Goal: Information Seeking & Learning: Learn about a topic

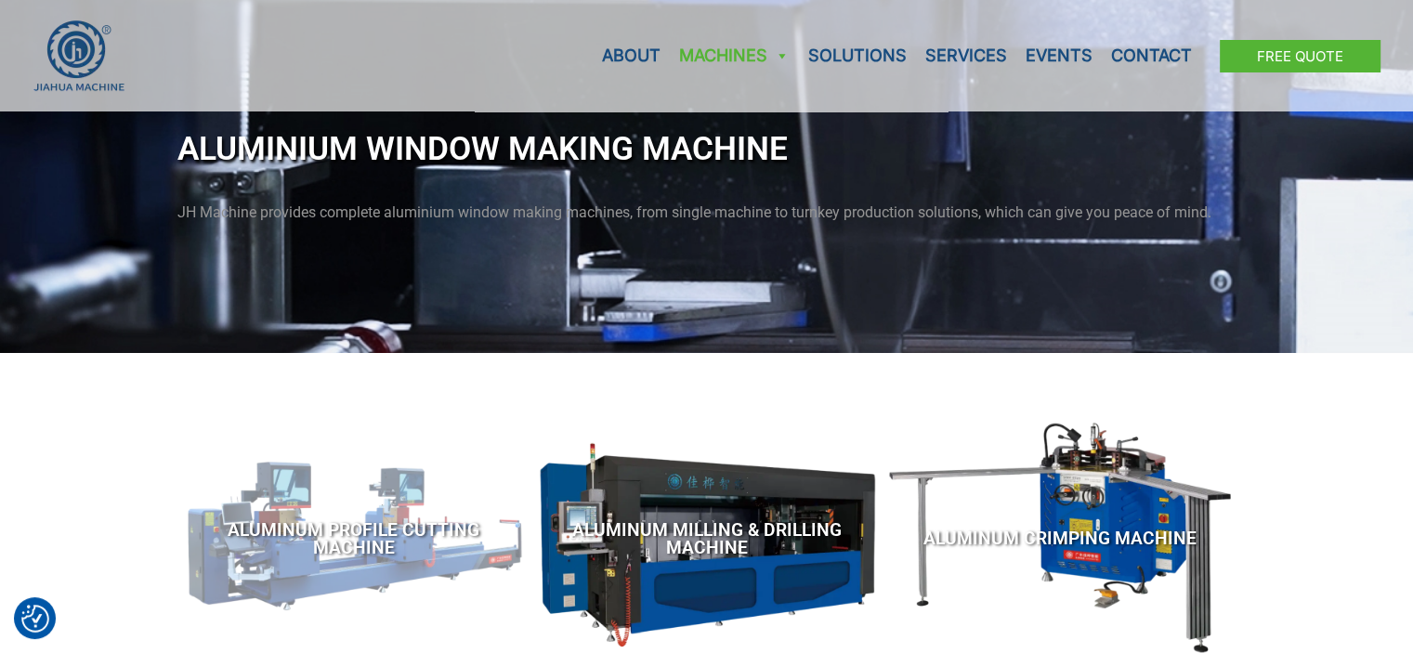
click at [422, 495] on link "Aluminum Profile Cutting Machine" at bounding box center [354, 539] width 334 height 214
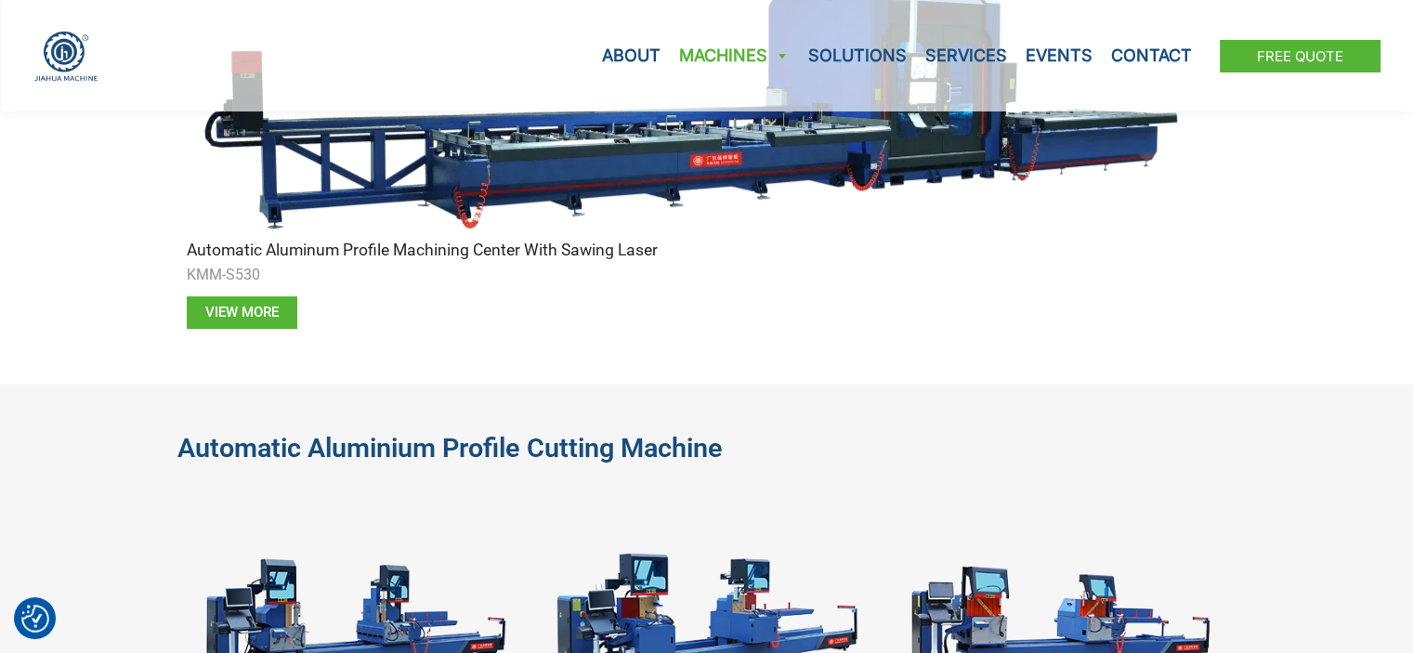
scroll to position [1206, 0]
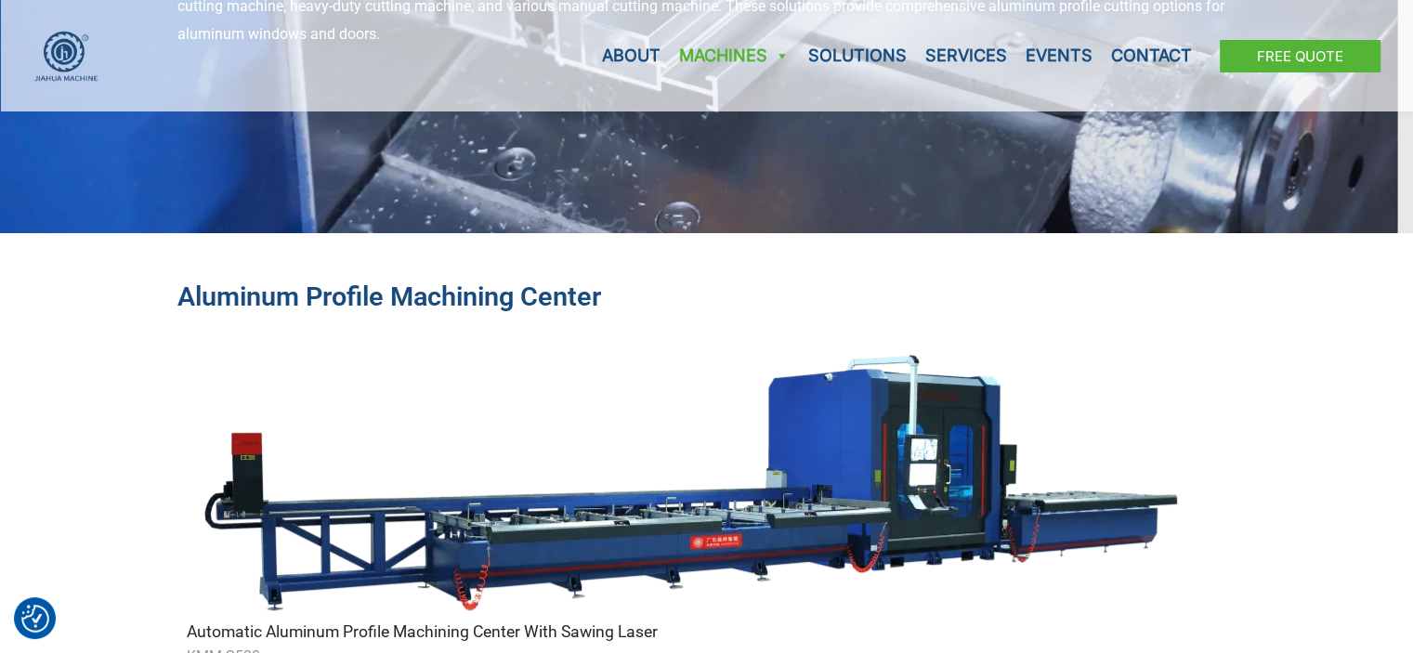
click at [557, 485] on img at bounding box center [688, 482] width 1003 height 279
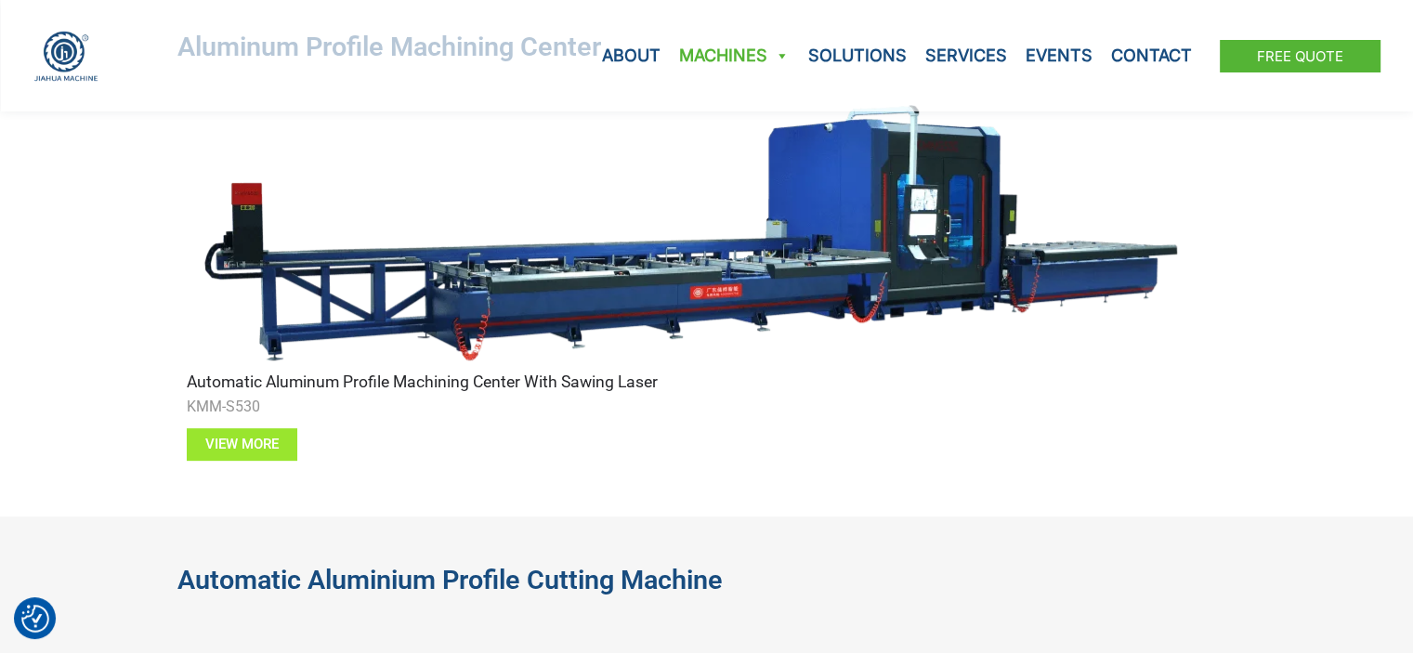
scroll to position [647, 0]
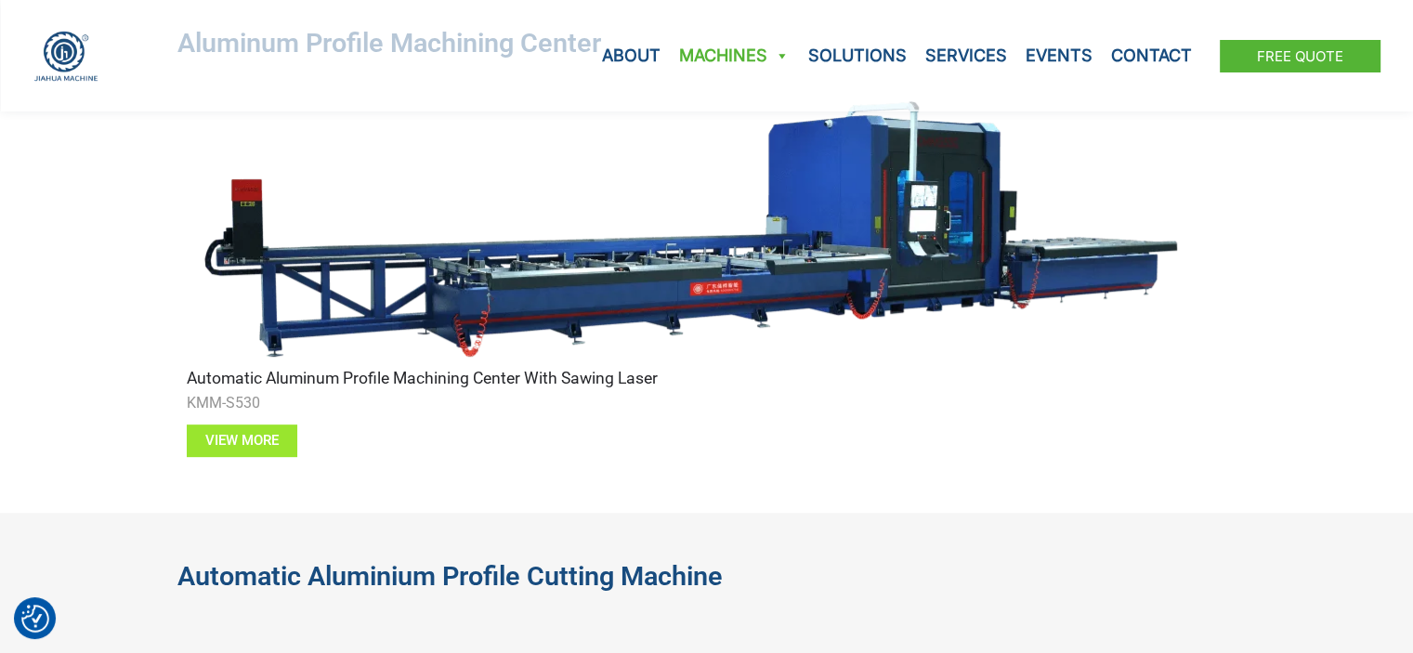
click at [253, 441] on span "View more" at bounding box center [241, 441] width 73 height 14
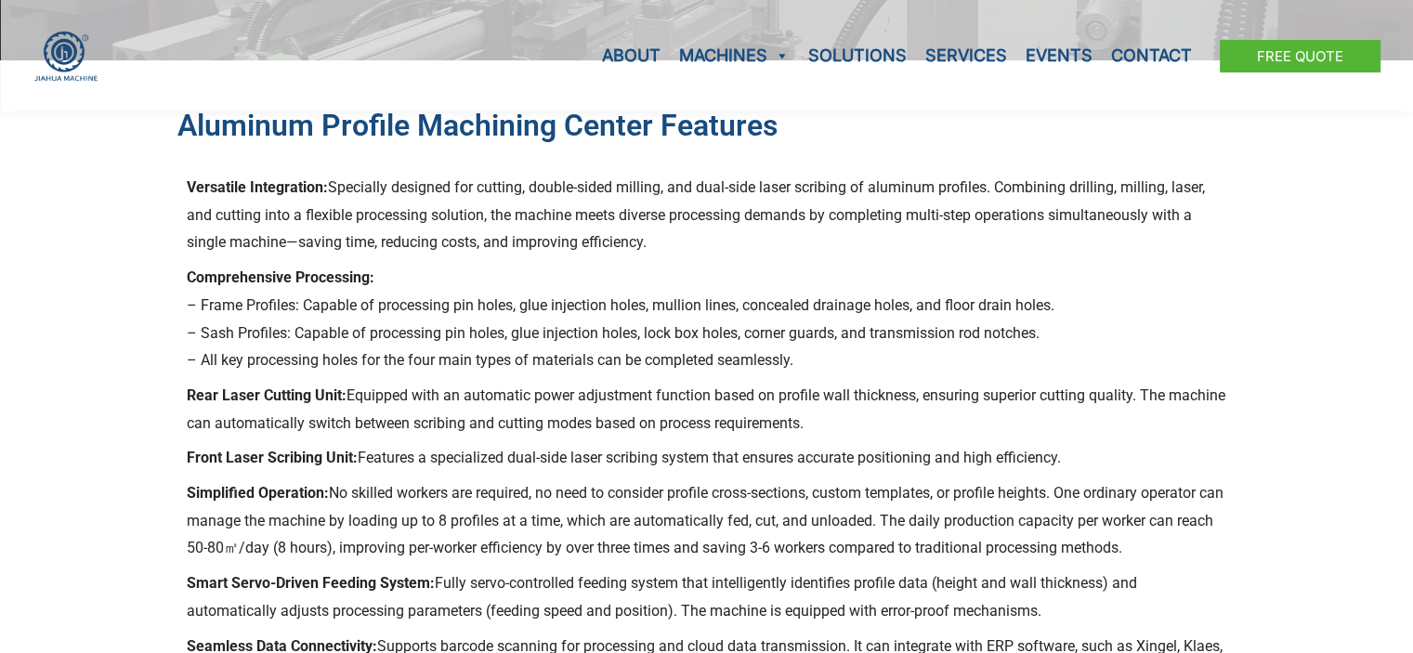
scroll to position [474, 0]
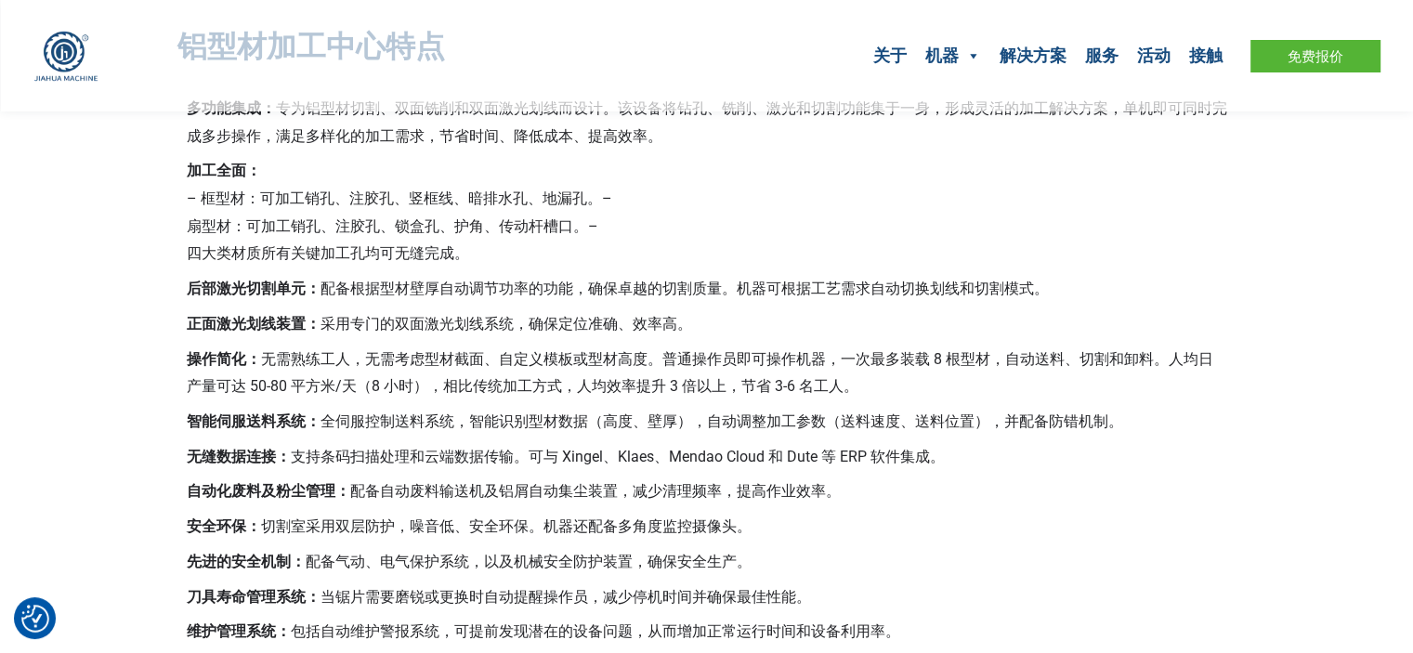
click at [386, 238] on p "加工全面： – 框型材：可加工销孔、注胶孔、竖框线、暗排水孔、地漏孔。– 扇型材：可加工销孔、注胶孔、锁盒孔、护角、传动杆槽口。– 四大类材质所有关键加工孔均…" at bounding box center [707, 212] width 1041 height 111
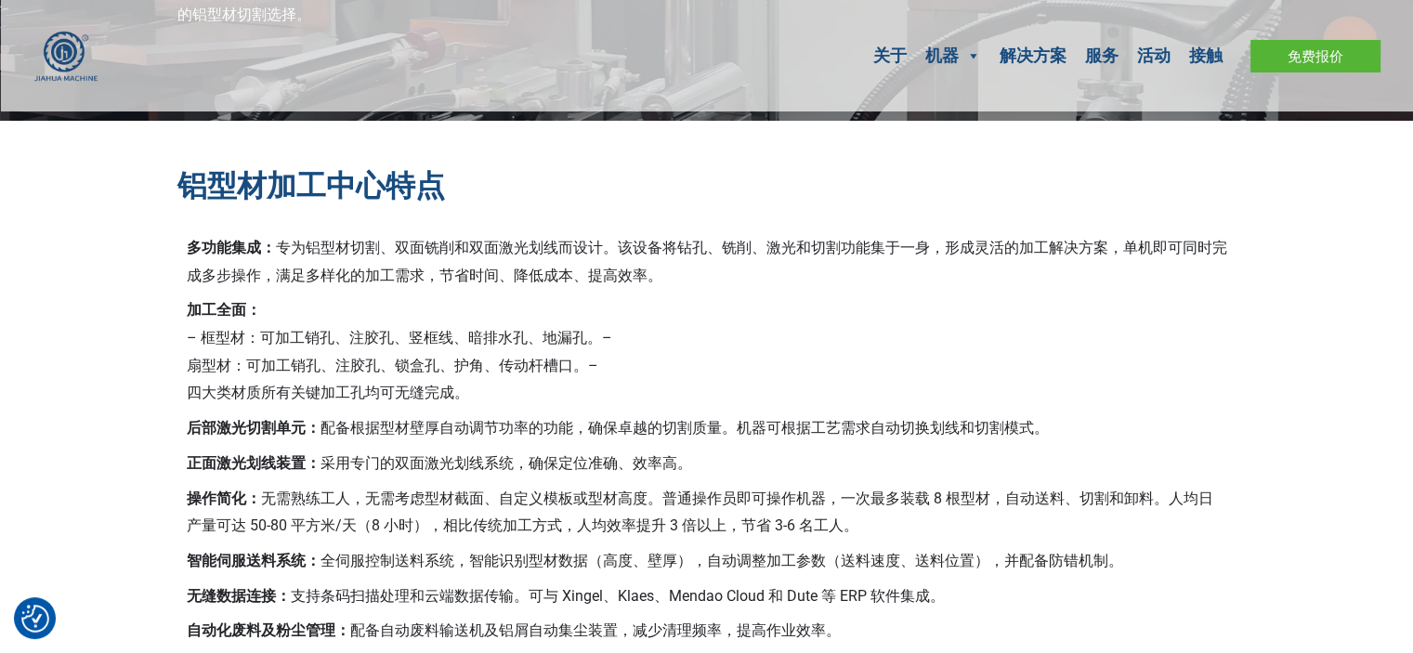
click at [270, 349] on p "加工全面： – 框型材：可加工销孔、注胶孔、竖框线、暗排水孔、地漏孔。– 扇型材：可加工销孔、注胶孔、锁盒孔、护角、传动杆槽口。– 四大类材质所有关键加工孔均…" at bounding box center [707, 351] width 1041 height 111
click at [404, 326] on p "加工全面： – 框型材：可加工销孔、注胶孔、竖框线、暗排水孔、地漏孔。– 扇型材：可加工销孔、注胶孔、锁盒孔、护角、传动杆槽口。– 四大类材质所有关键加工孔均…" at bounding box center [707, 351] width 1041 height 111
click at [550, 345] on font "– 框型材：可加工销孔、注胶孔、竖框线、暗排水孔、地漏孔。–" at bounding box center [399, 338] width 425 height 18
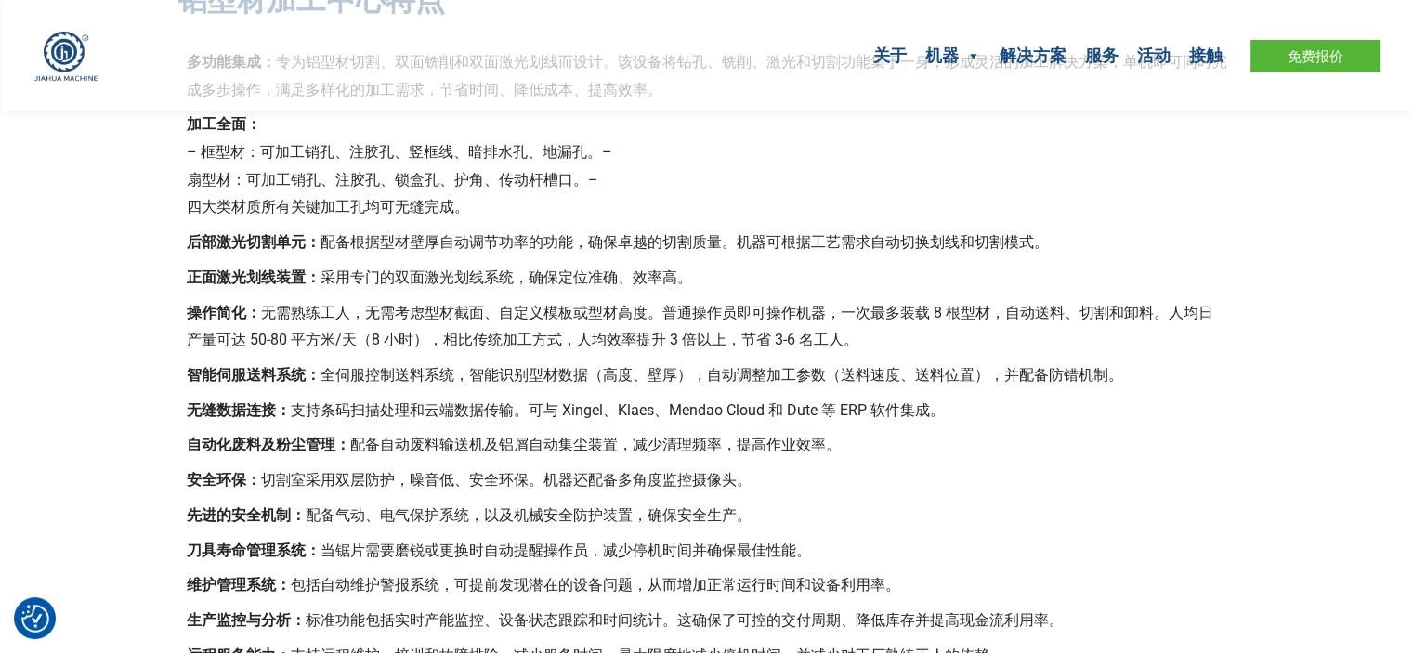
scroll to position [448, 0]
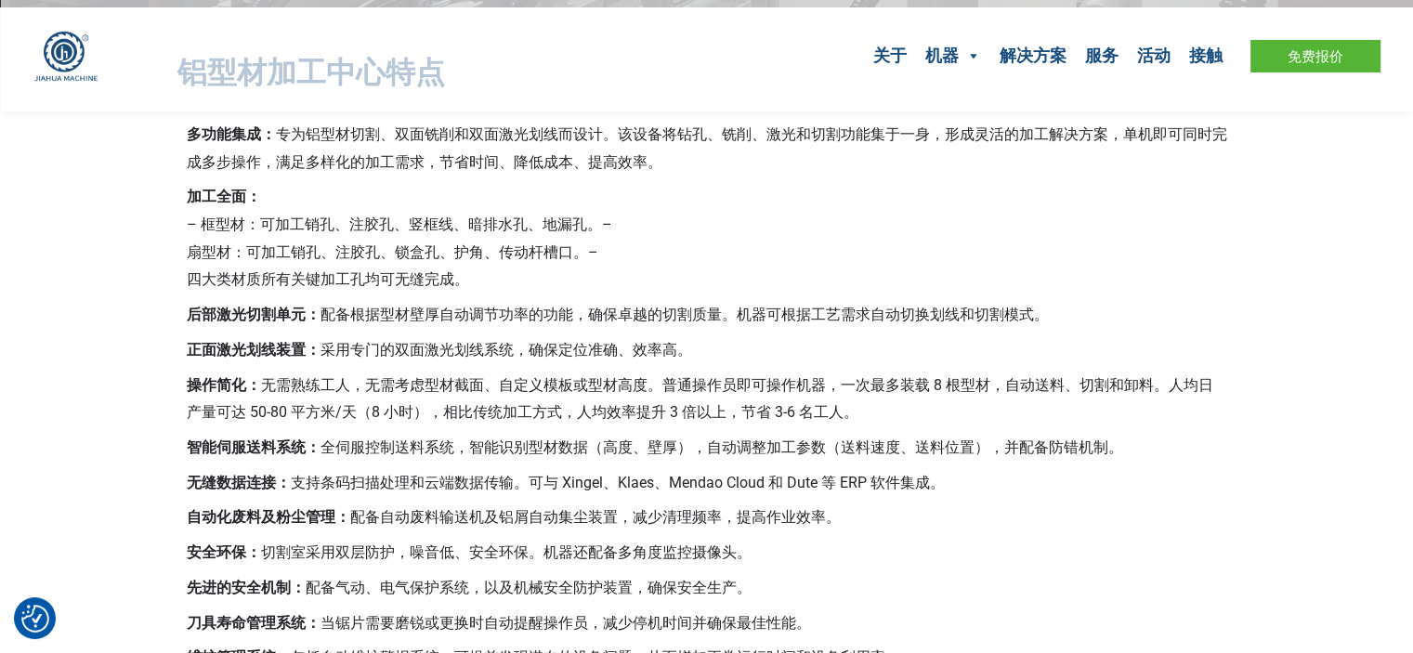
click at [321, 222] on font "– 框型材：可加工销孔、注胶孔、竖框线、暗排水孔、地漏孔。–" at bounding box center [399, 225] width 425 height 18
